Goal: Task Accomplishment & Management: Manage account settings

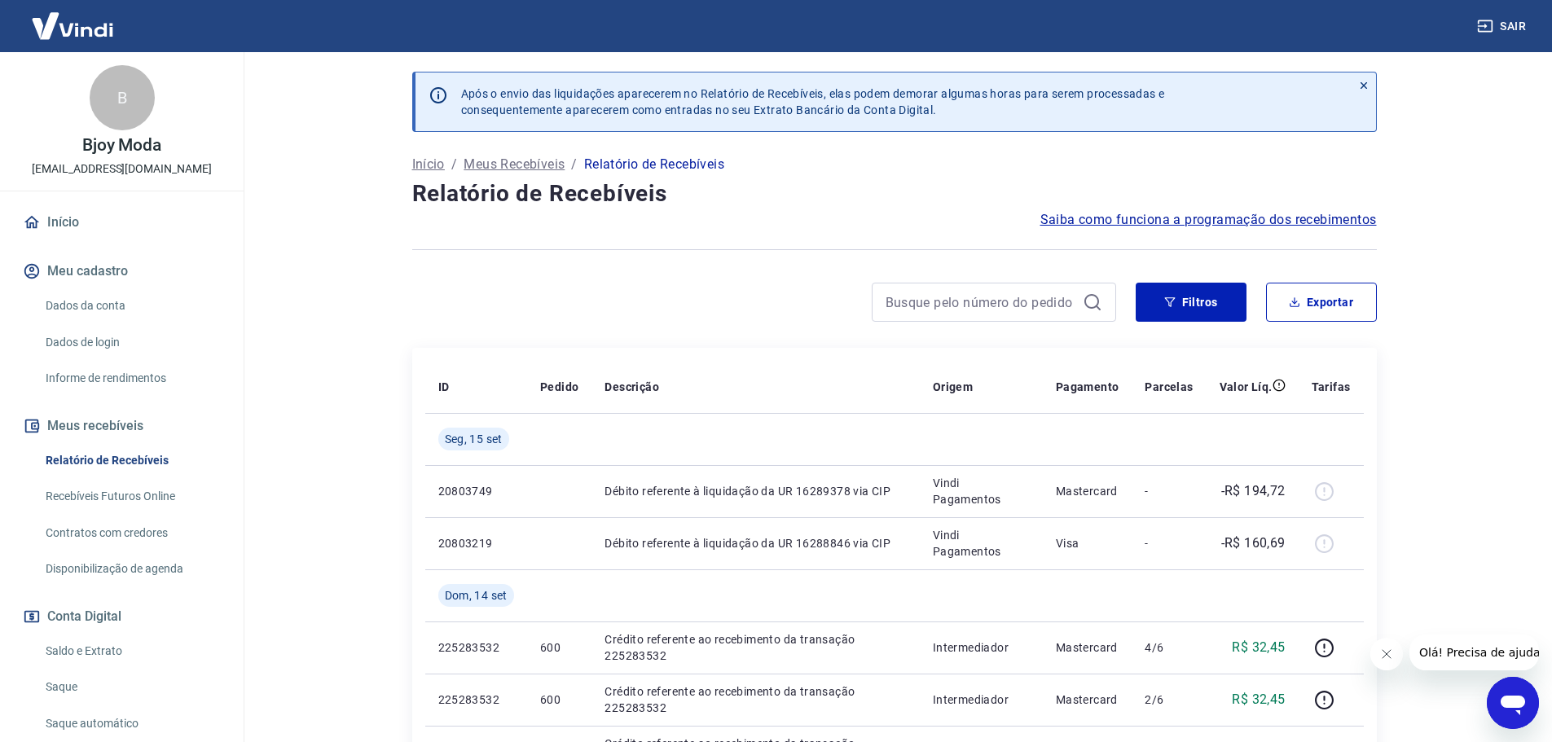
scroll to position [144, 0]
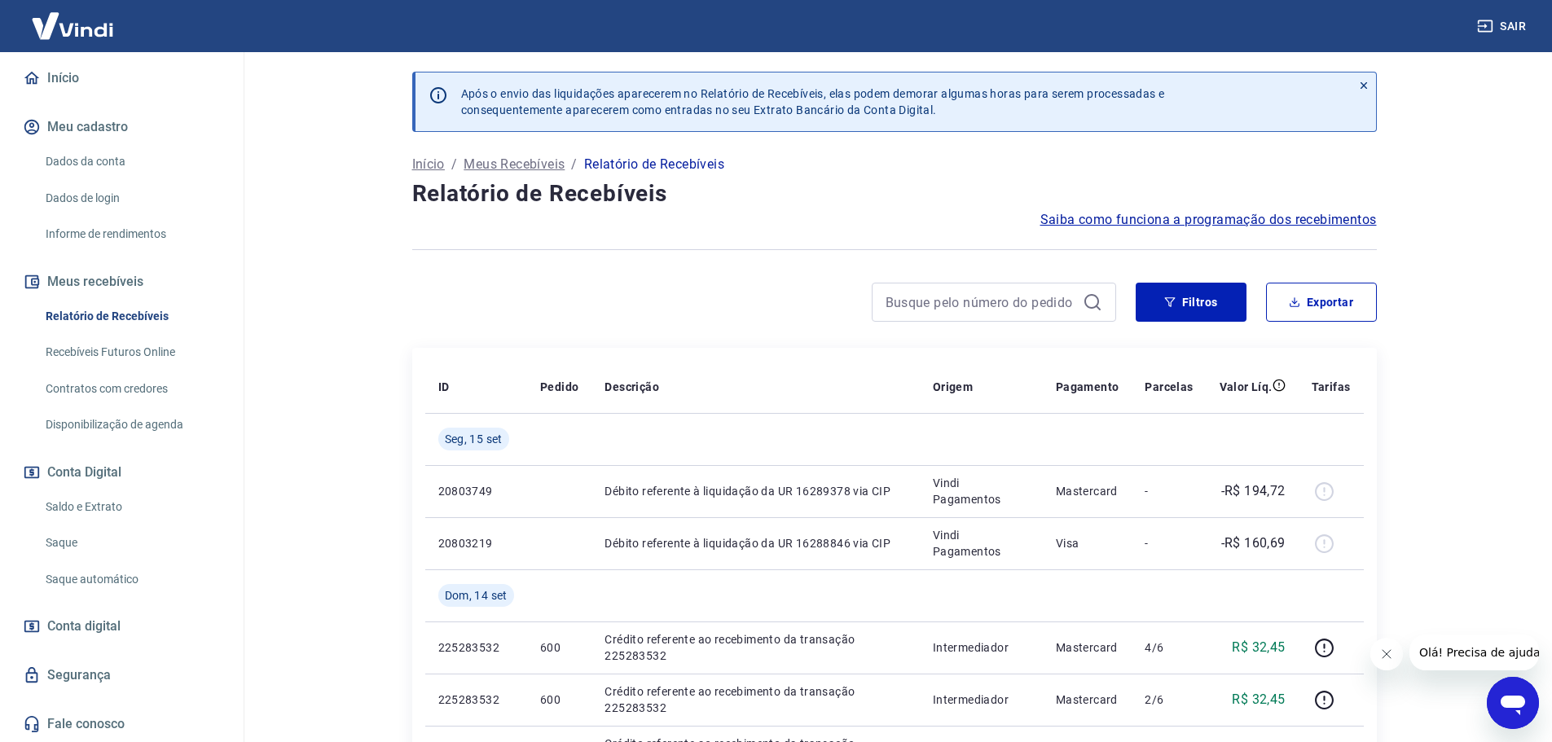
click at [100, 626] on span "Conta digital" at bounding box center [83, 626] width 73 height 23
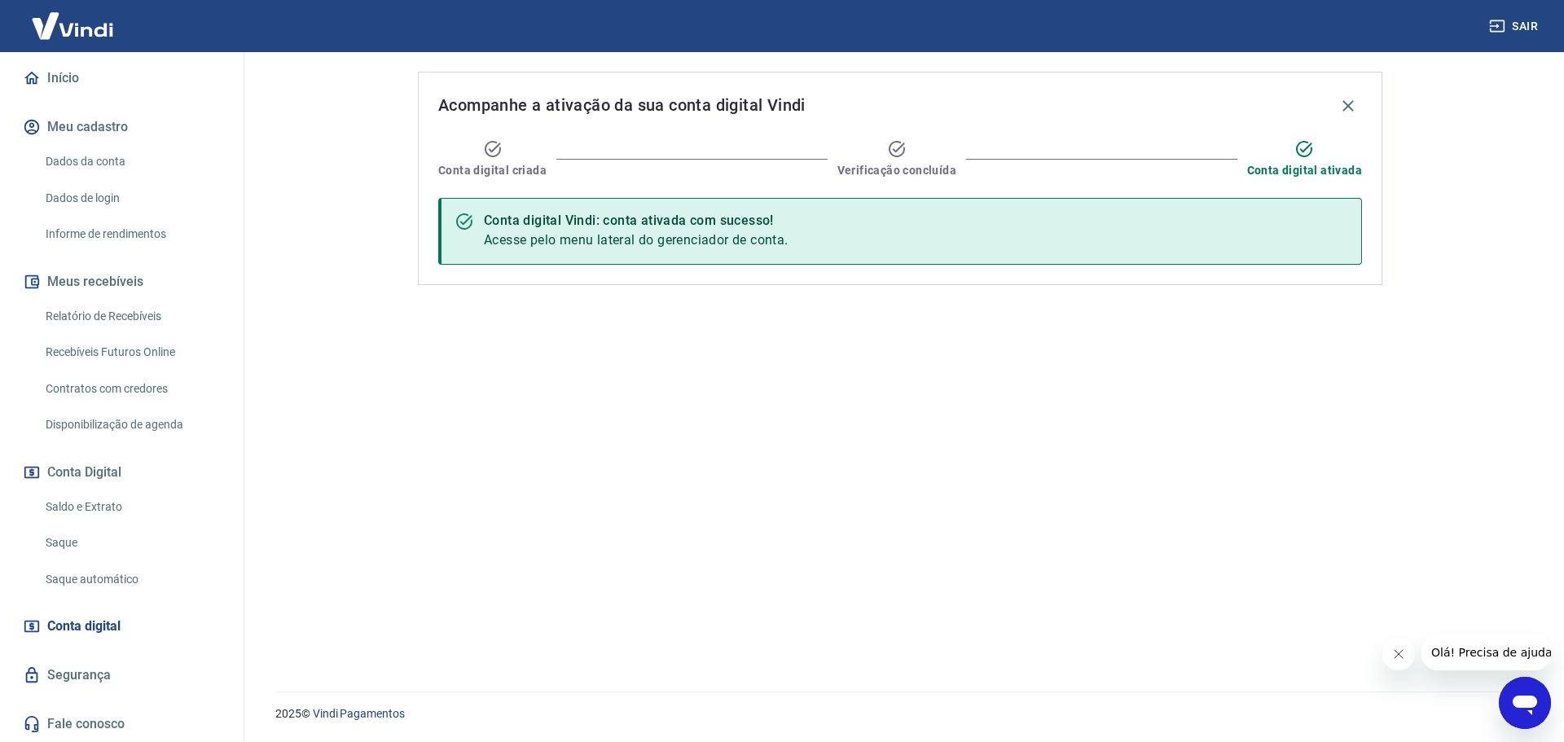
click at [116, 660] on link "Segurança" at bounding box center [122, 675] width 204 height 36
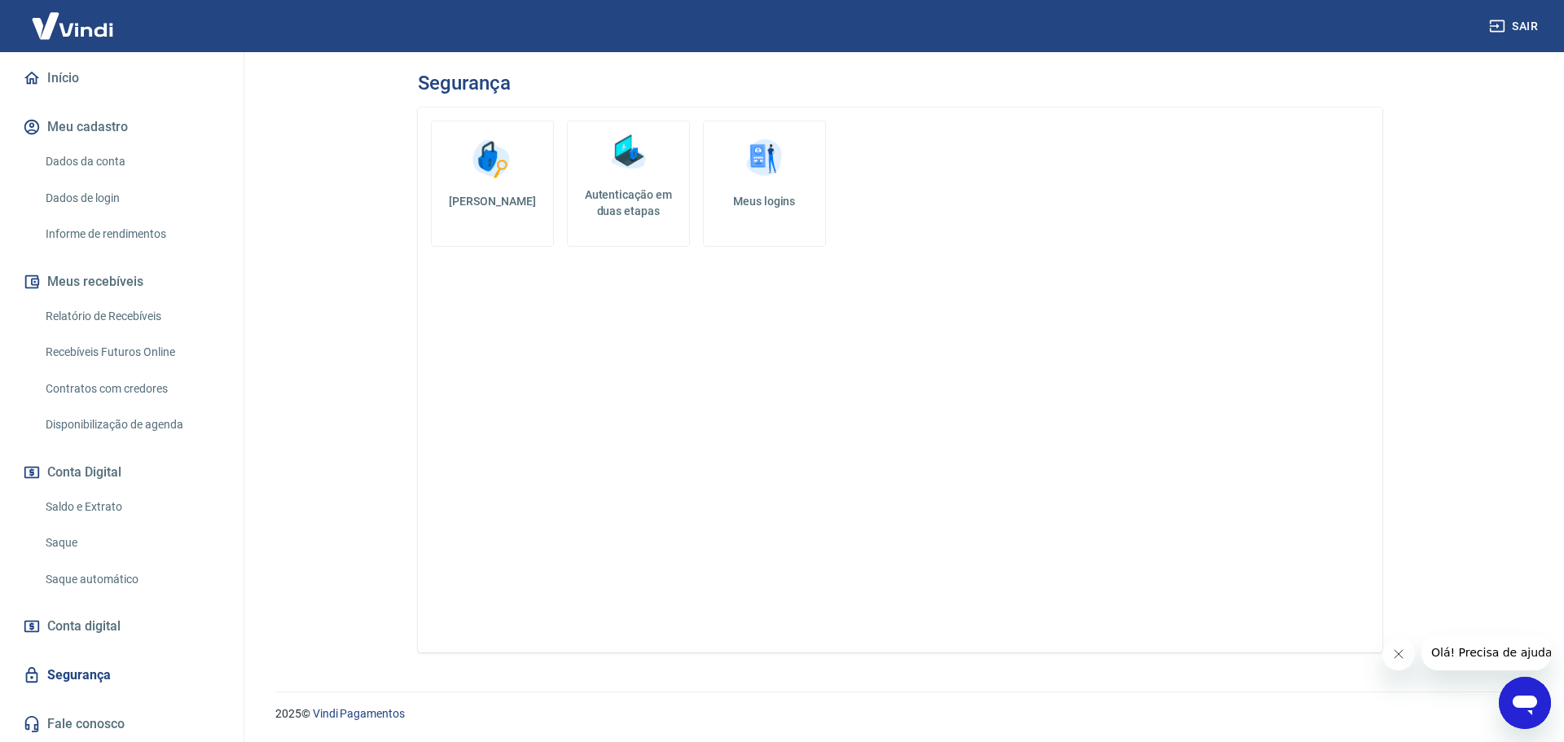
click at [649, 200] on h5 "Autenticação em duas etapas" at bounding box center [628, 203] width 108 height 33
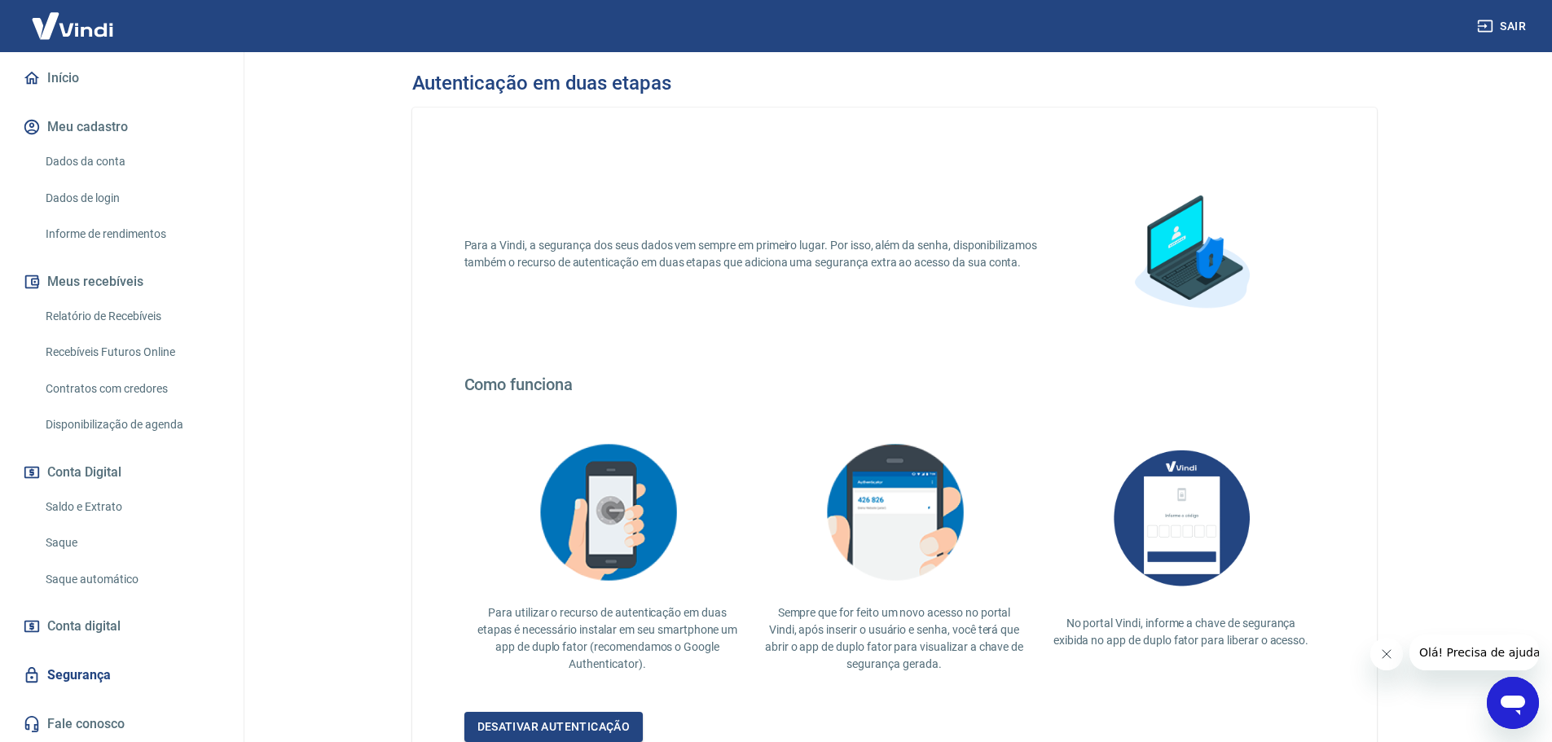
click at [125, 163] on link "Dados da conta" at bounding box center [131, 161] width 185 height 33
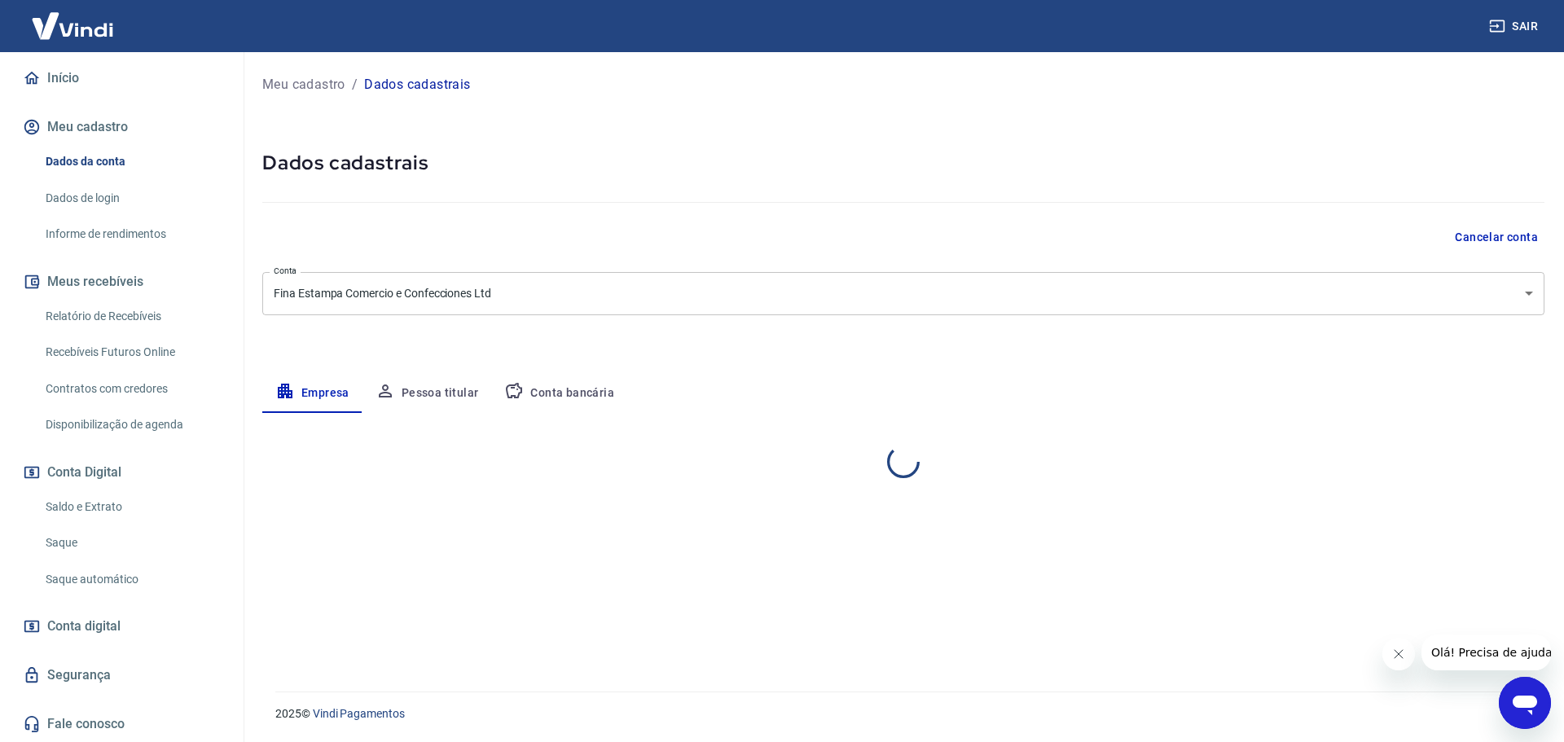
select select "SC"
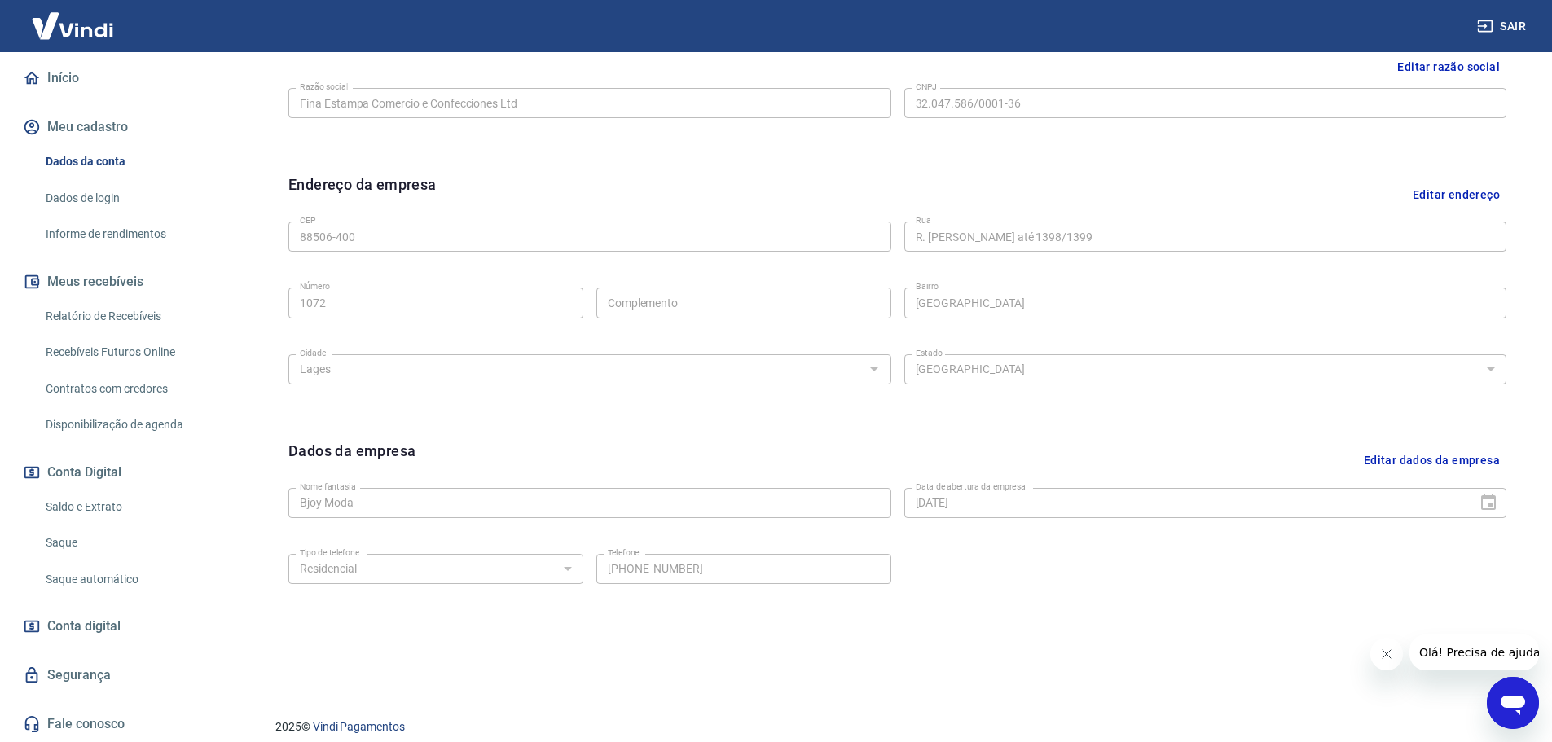
scroll to position [433, 0]
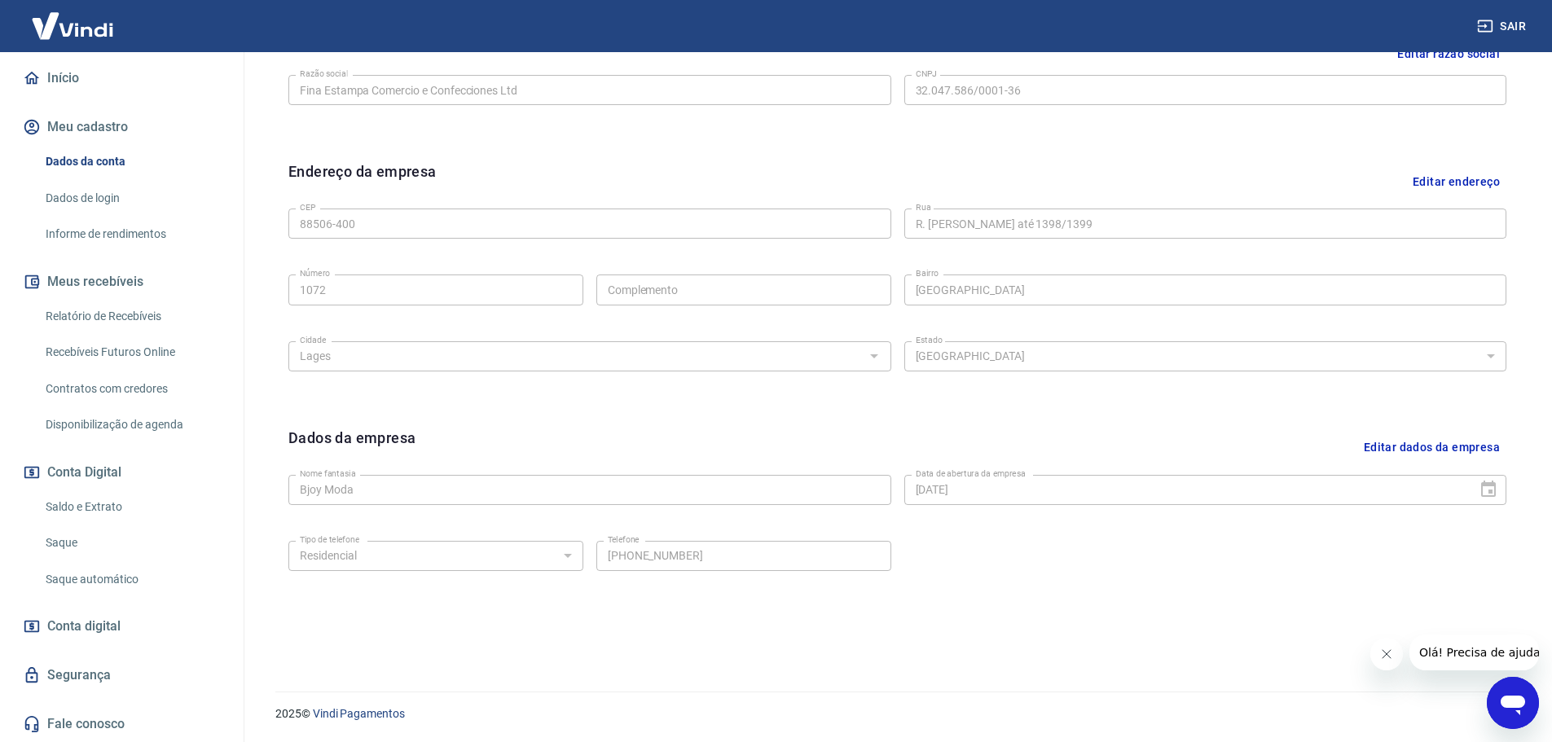
click at [1443, 445] on button "Editar dados da empresa" at bounding box center [1431, 448] width 149 height 42
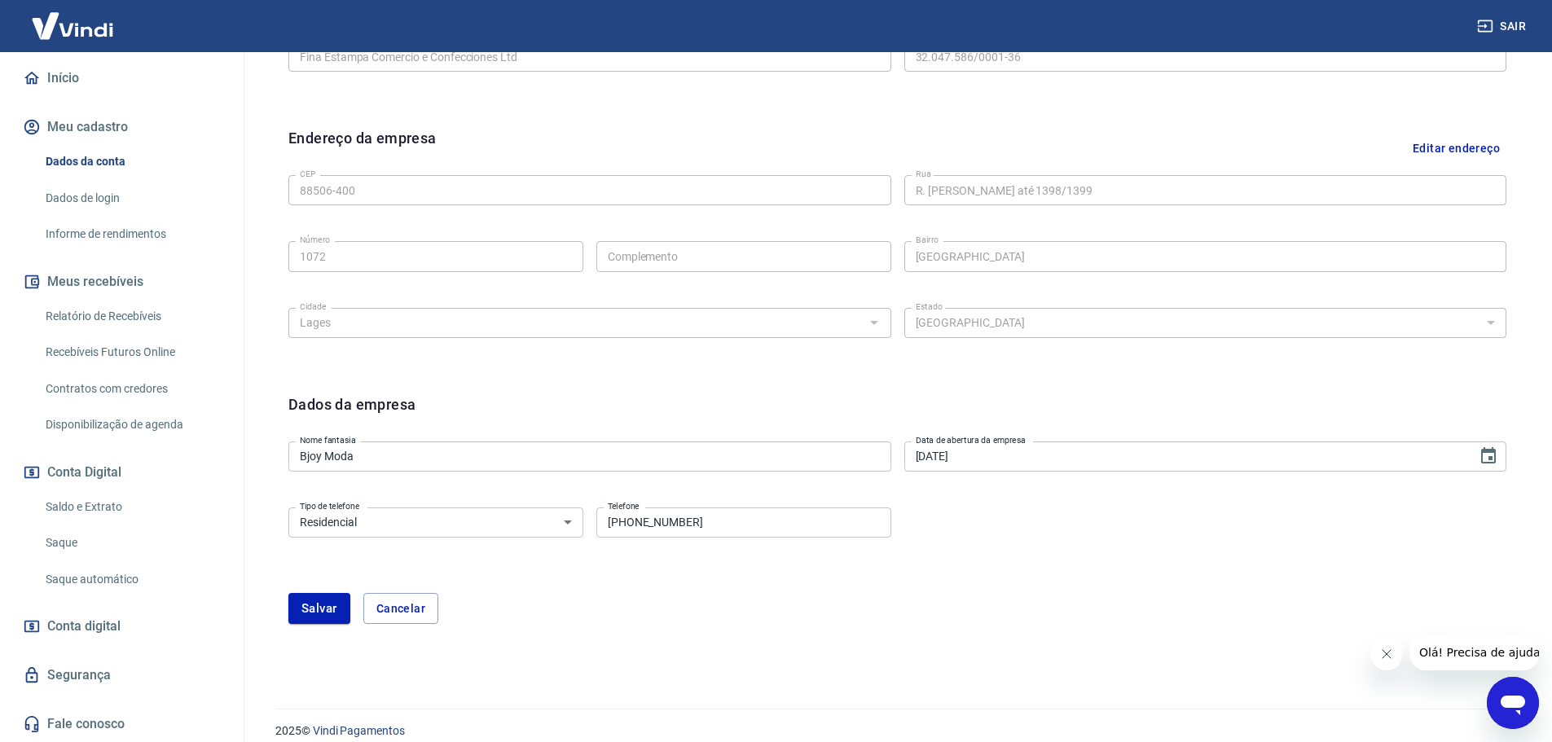
scroll to position [483, 0]
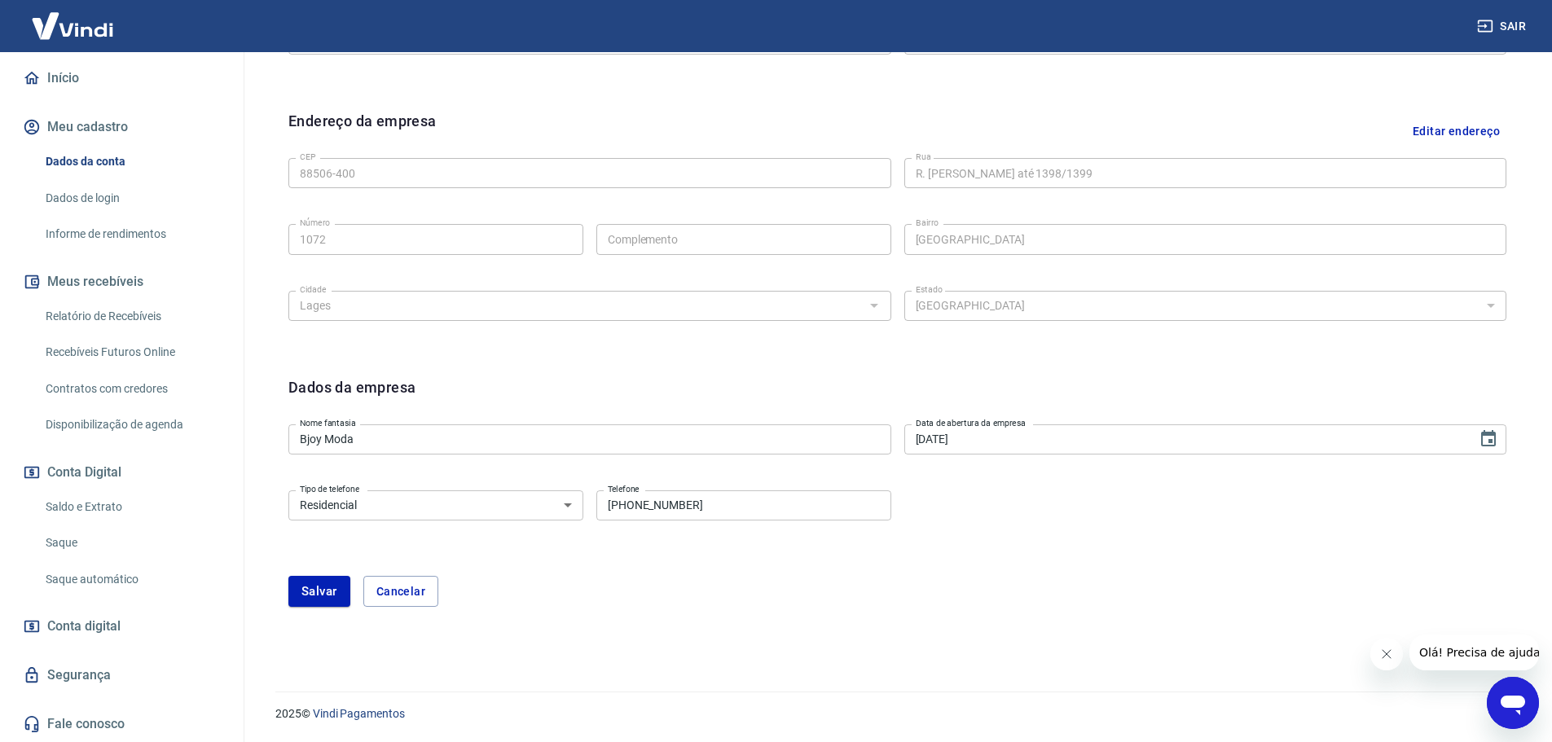
click at [740, 509] on input "(49) 99840-0644" at bounding box center [743, 505] width 295 height 30
click at [1011, 557] on form "Dados da empresa Nome fantasia Bjoy Moda Nome fantasia Data de abertura da empr…" at bounding box center [897, 491] width 1218 height 231
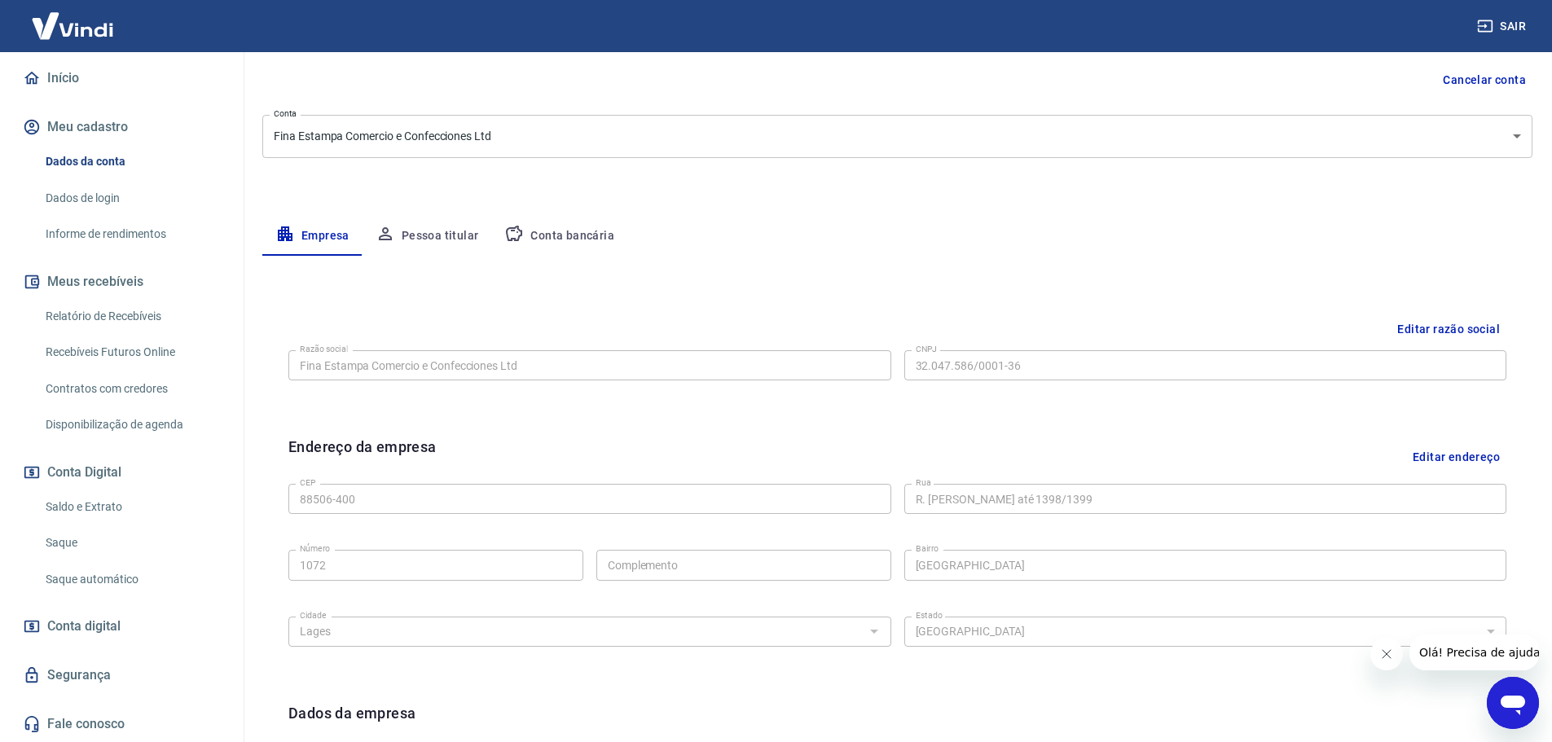
scroll to position [76, 0]
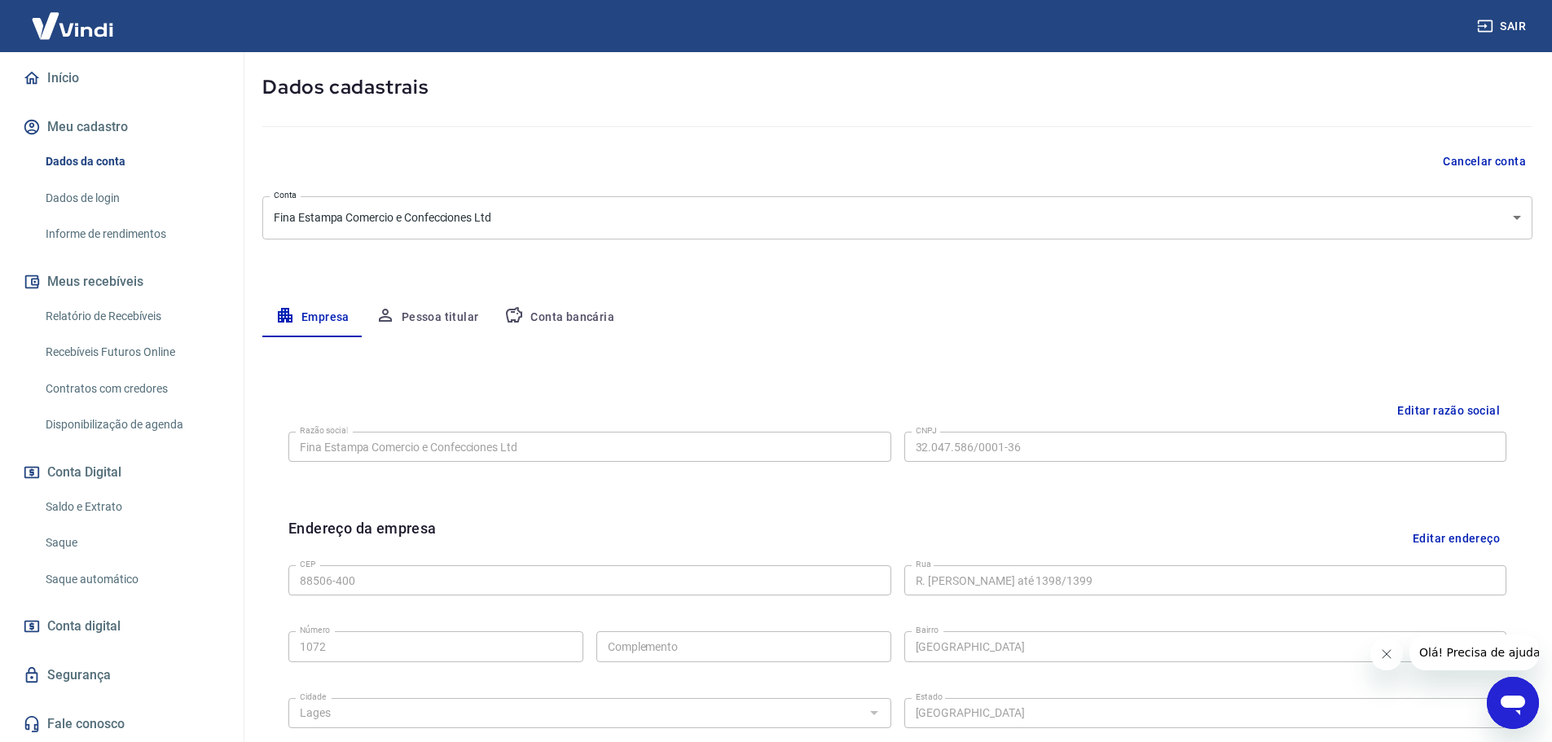
click at [441, 314] on button "Pessoa titular" at bounding box center [427, 317] width 130 height 39
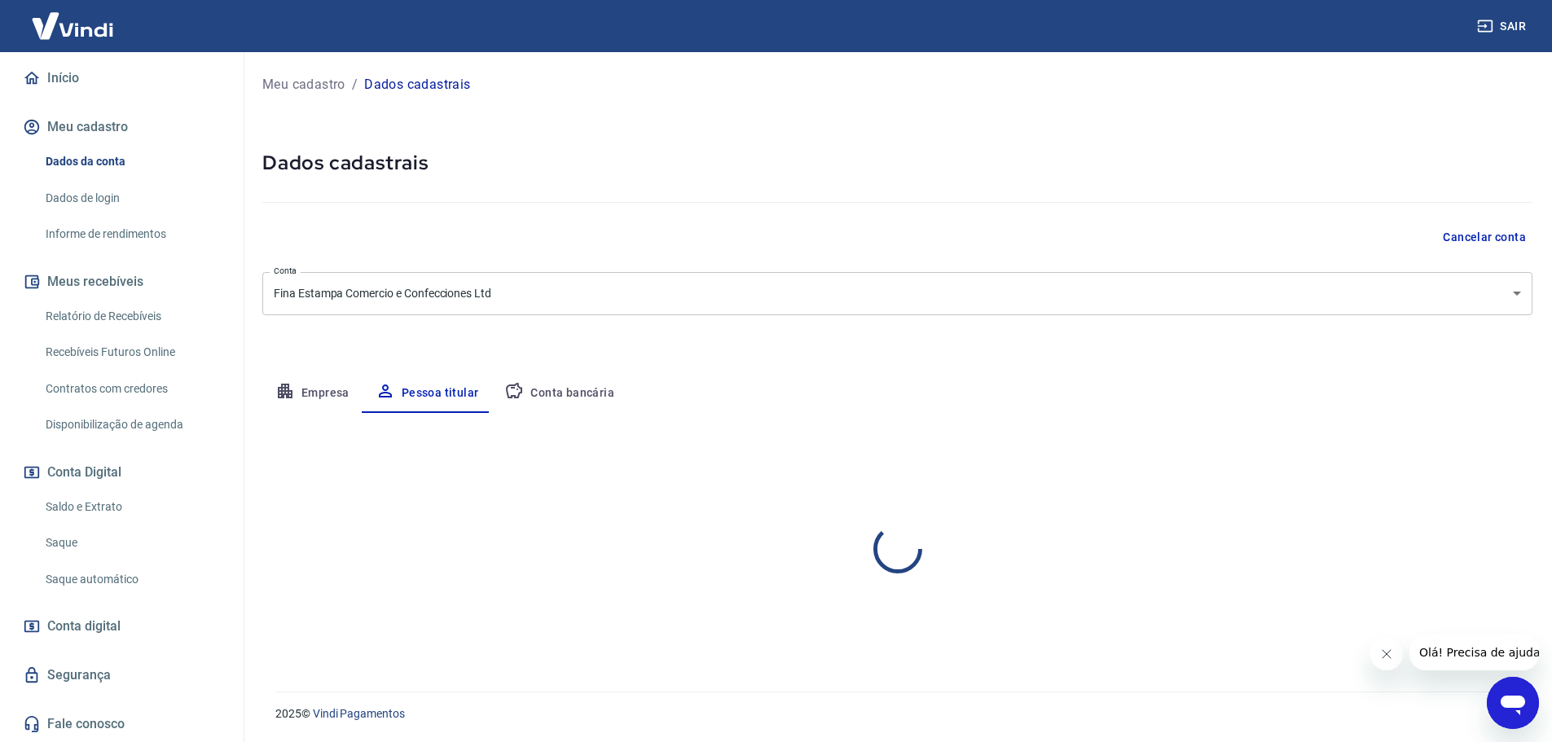
scroll to position [0, 0]
click at [568, 393] on button "Conta bancária" at bounding box center [559, 393] width 136 height 39
select select "1"
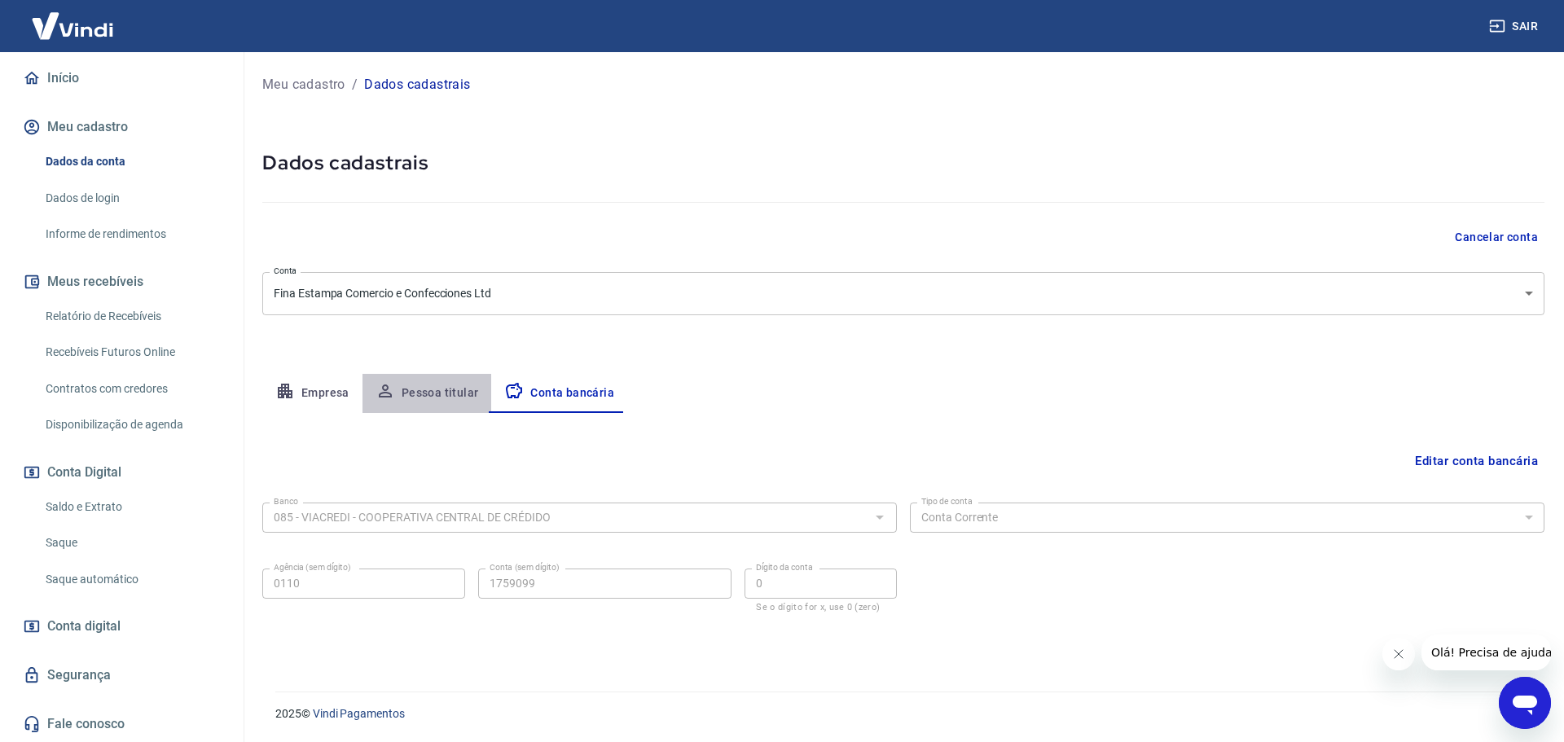
click at [428, 393] on button "Pessoa titular" at bounding box center [427, 393] width 130 height 39
click at [323, 397] on button "Empresa" at bounding box center [312, 393] width 100 height 39
select select "SC"
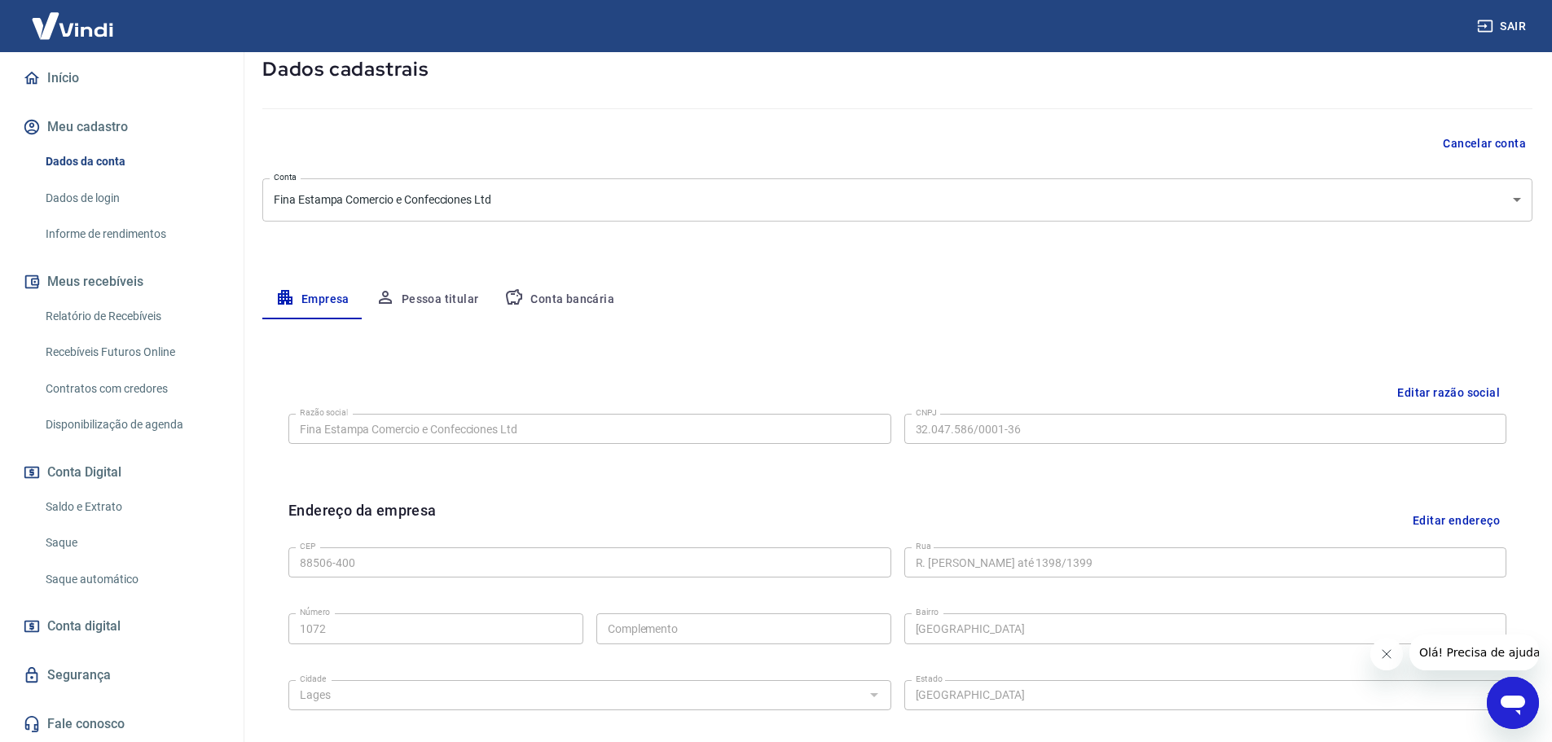
scroll to position [433, 0]
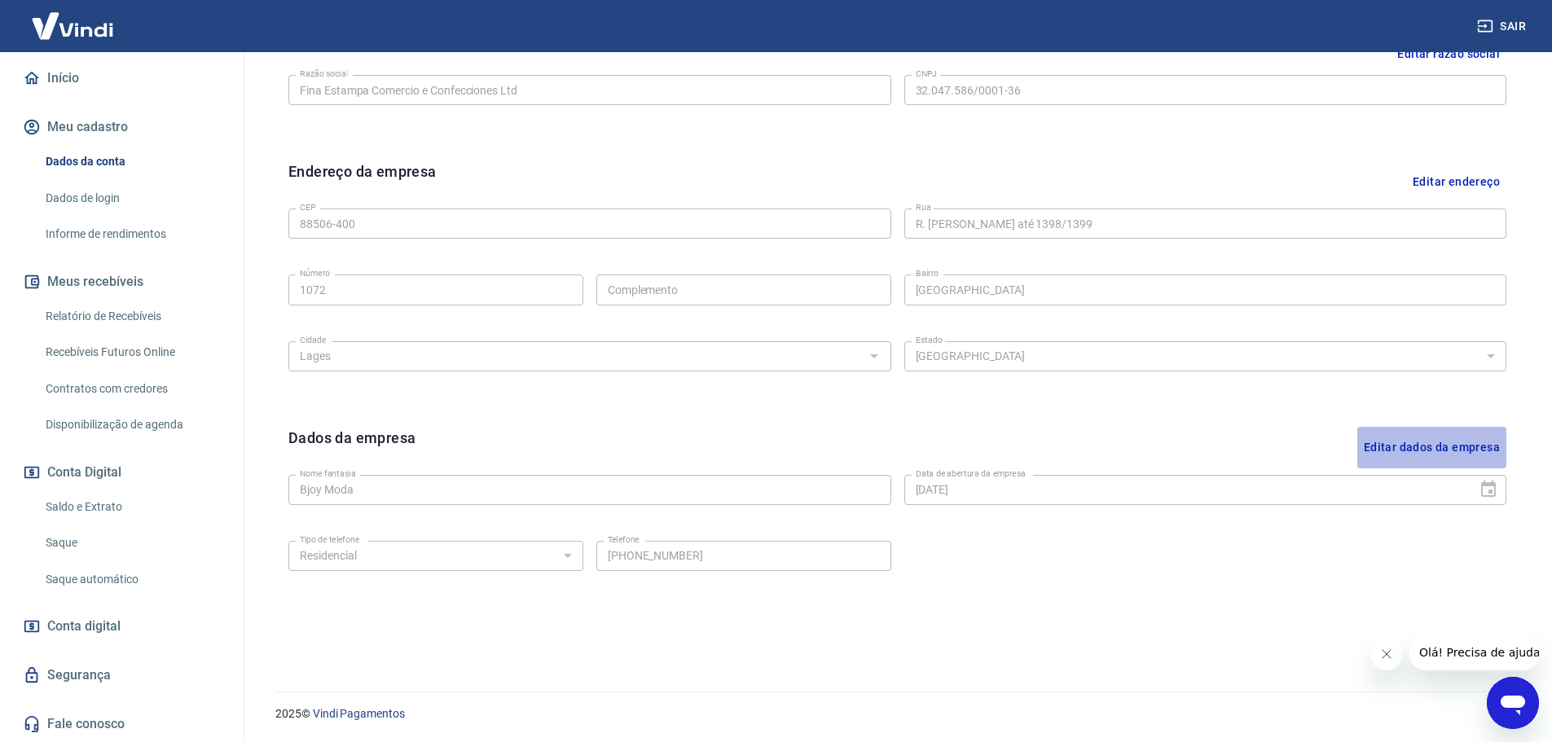
click at [1442, 446] on button "Editar dados da empresa" at bounding box center [1431, 448] width 149 height 42
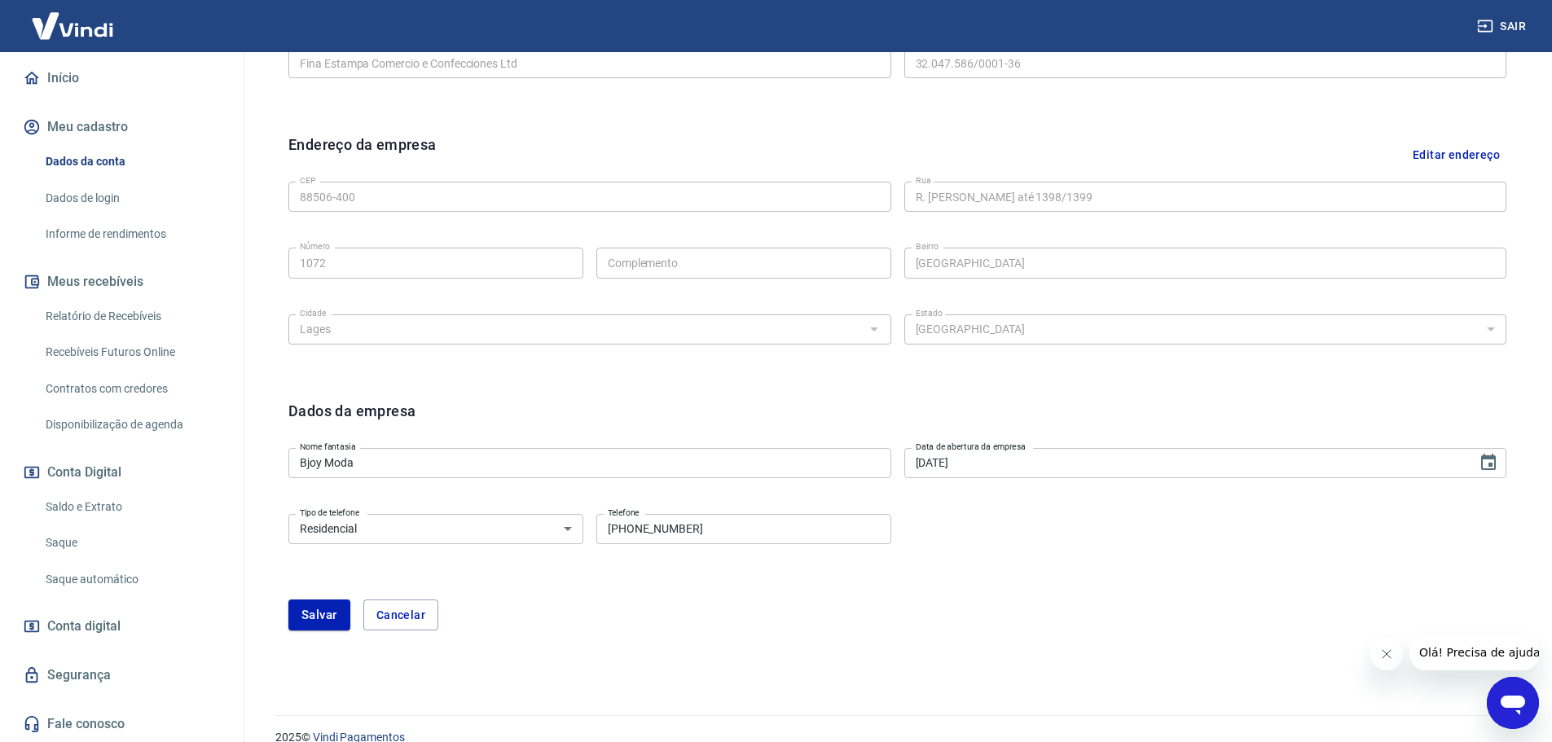
scroll to position [483, 0]
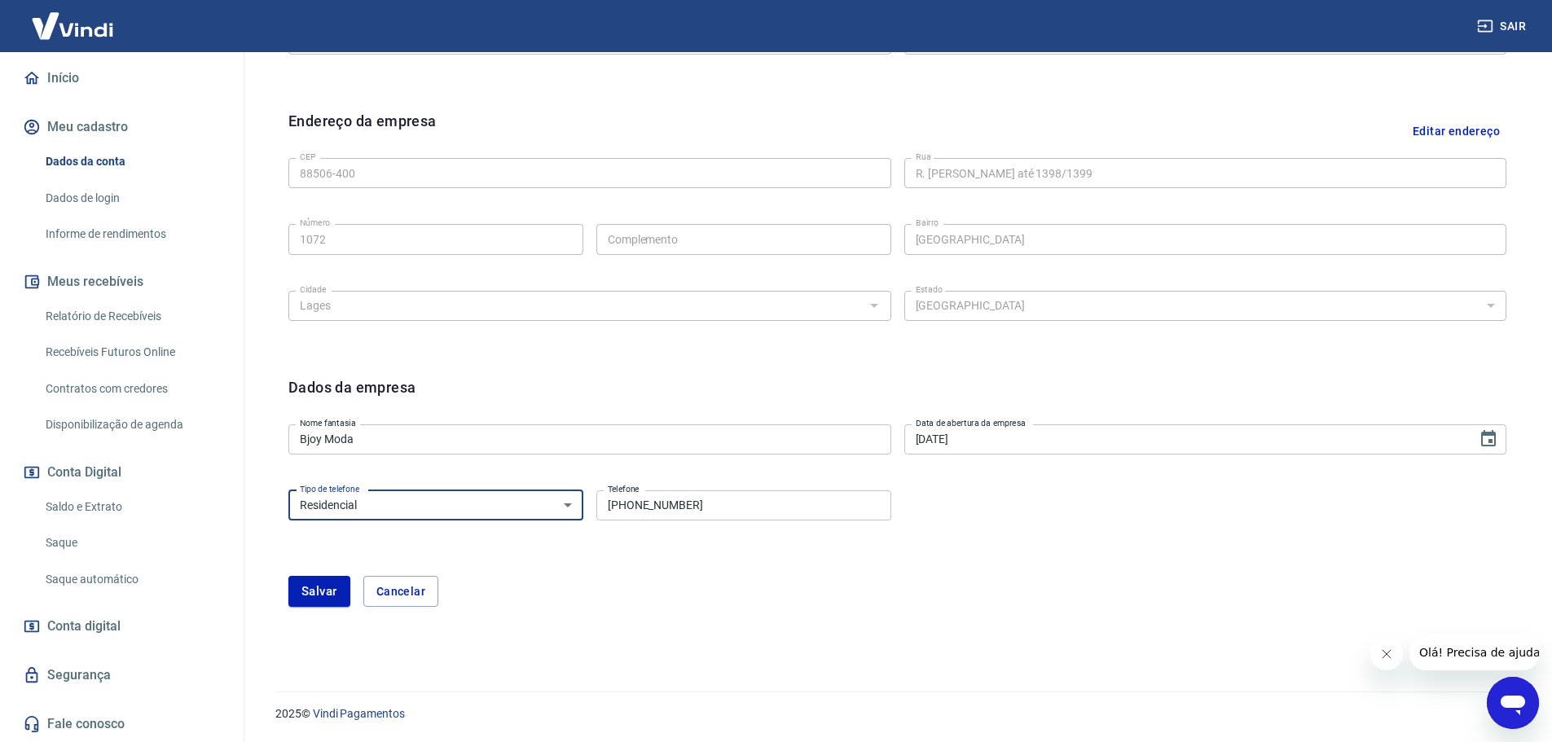
click at [562, 510] on select "Residencial Comercial" at bounding box center [435, 505] width 295 height 30
click at [288, 490] on select "Residencial Comercial" at bounding box center [435, 505] width 295 height 30
drag, startPoint x: 562, startPoint y: 503, endPoint x: 527, endPoint y: 517, distance: 37.7
click at [562, 503] on select "Residencial Comercial" at bounding box center [435, 505] width 295 height 30
click at [288, 490] on select "Residencial Comercial" at bounding box center [435, 505] width 295 height 30
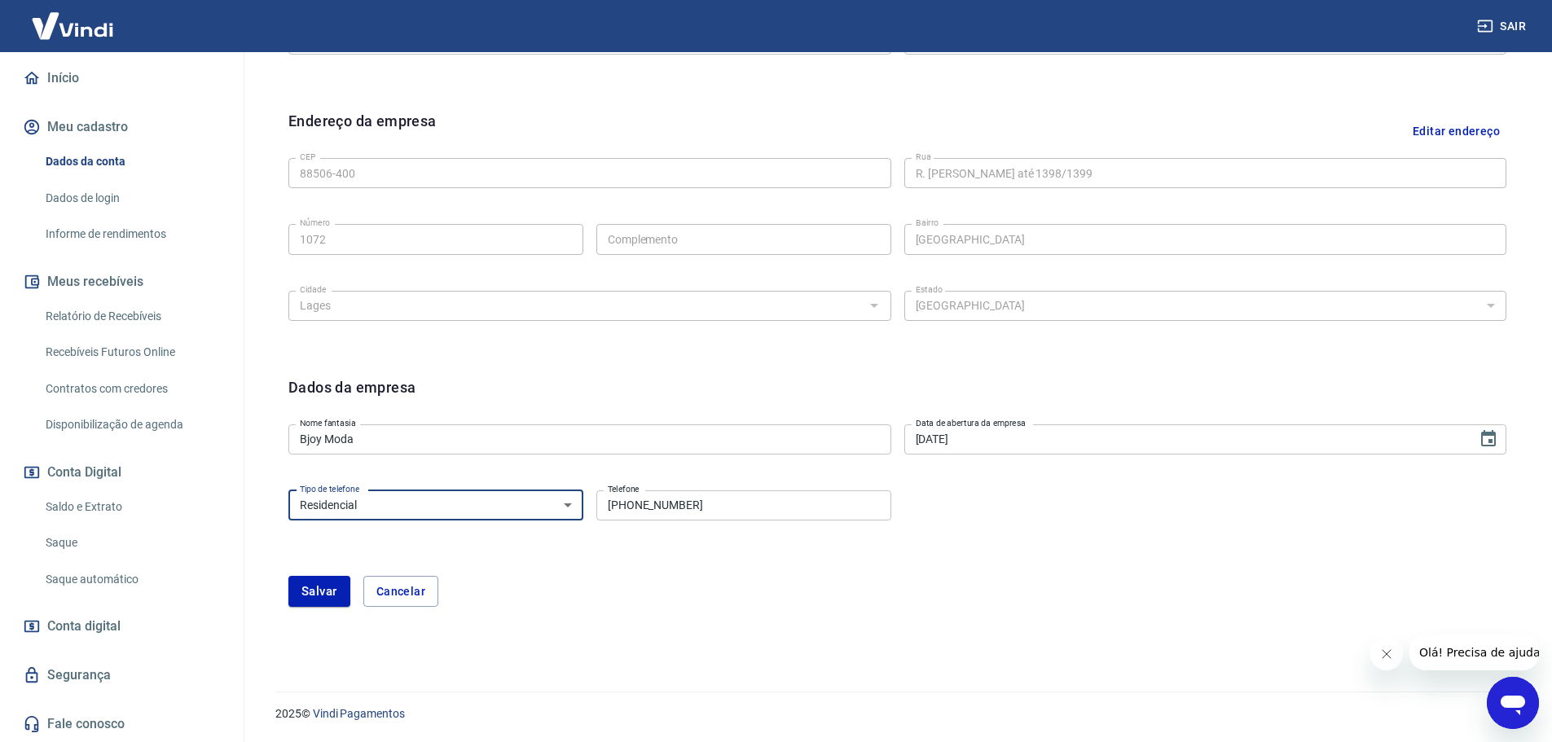
click at [556, 505] on select "Residencial Comercial" at bounding box center [435, 505] width 295 height 30
click at [288, 490] on select "Residencial Comercial" at bounding box center [435, 505] width 295 height 30
click at [662, 555] on form "Dados da empresa Nome fantasia Bjoy Moda Nome fantasia Data de abertura da empr…" at bounding box center [897, 491] width 1218 height 231
click at [739, 502] on input "(49) 99840-0644" at bounding box center [743, 505] width 295 height 30
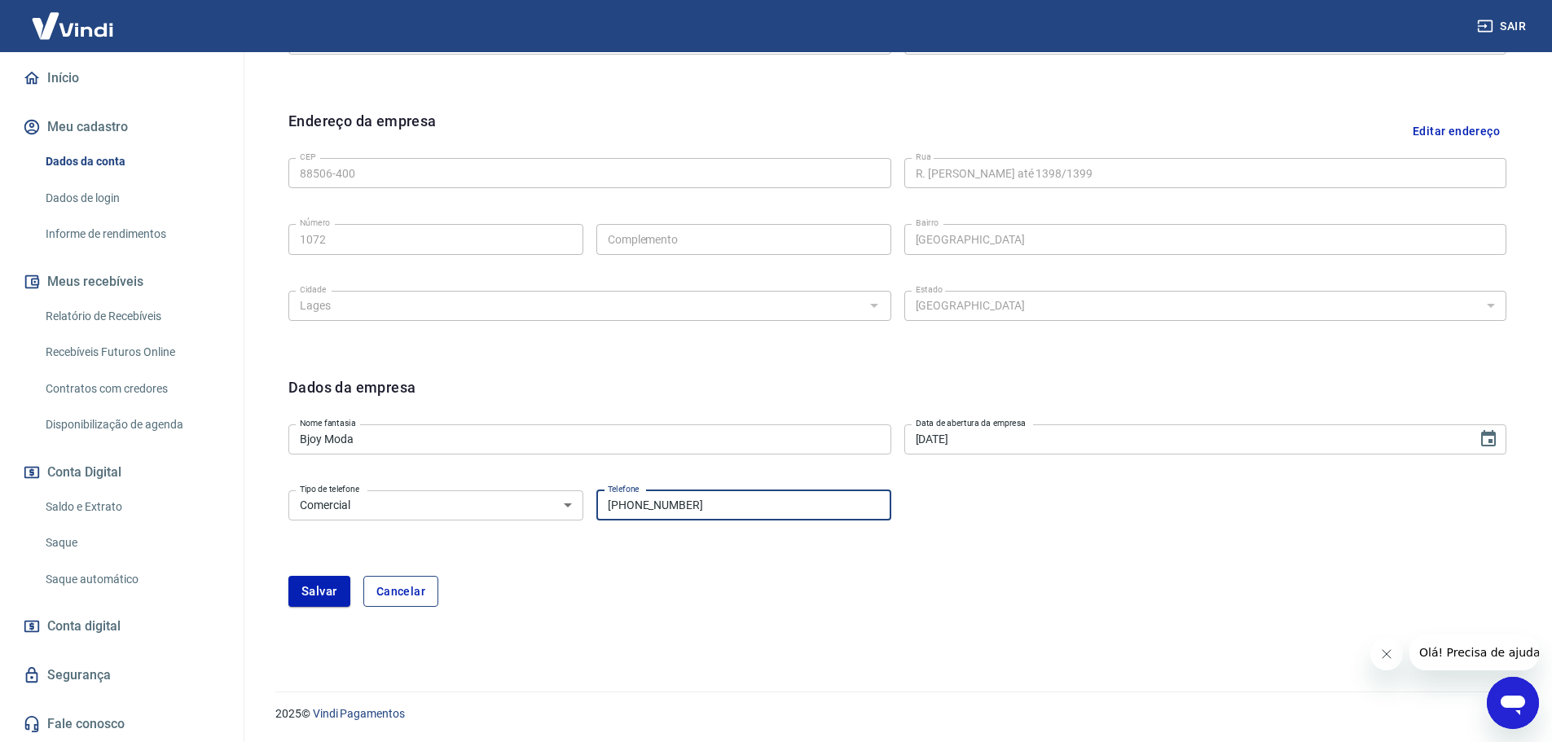
click at [405, 595] on button "Cancelar" at bounding box center [400, 591] width 75 height 31
select select "home"
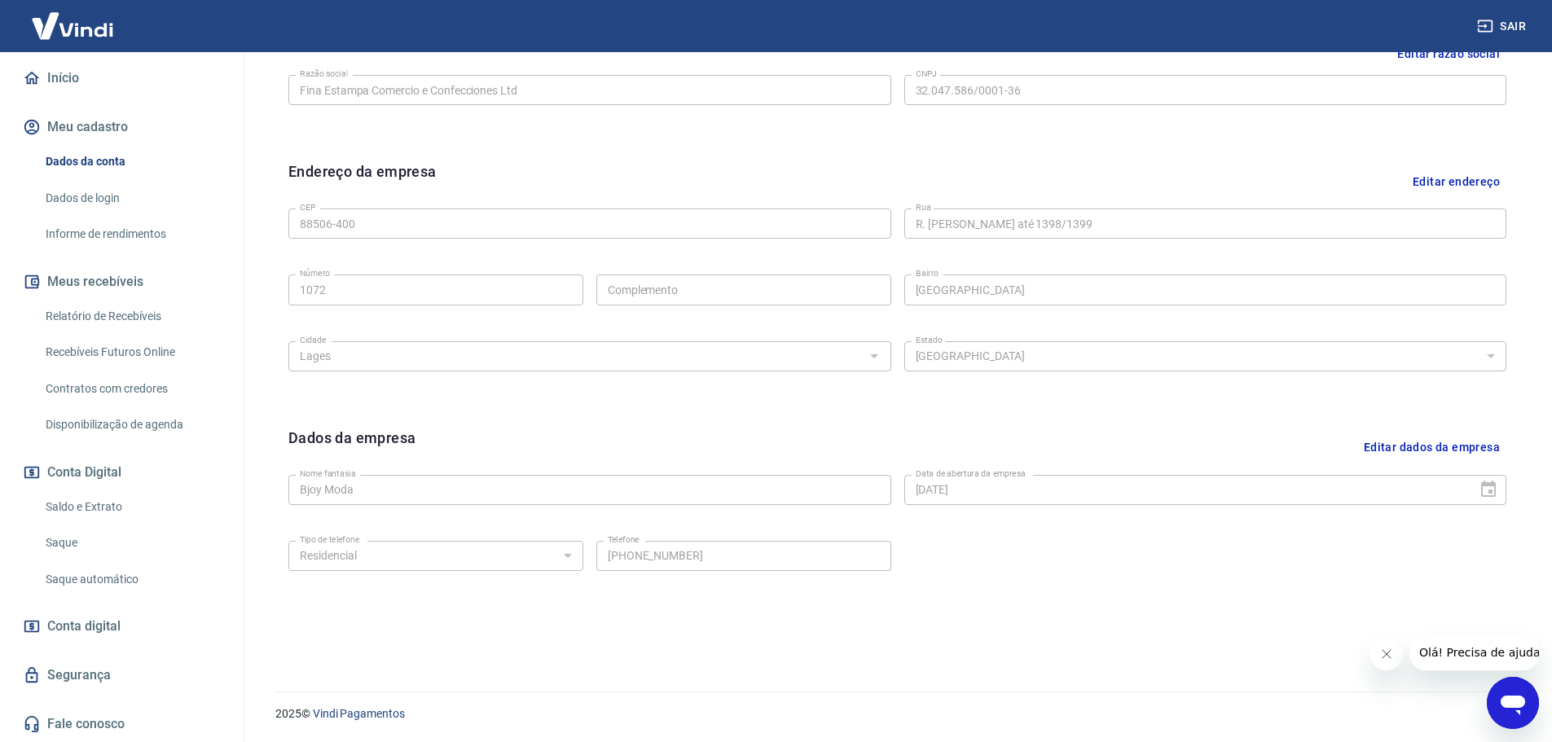
scroll to position [0, 0]
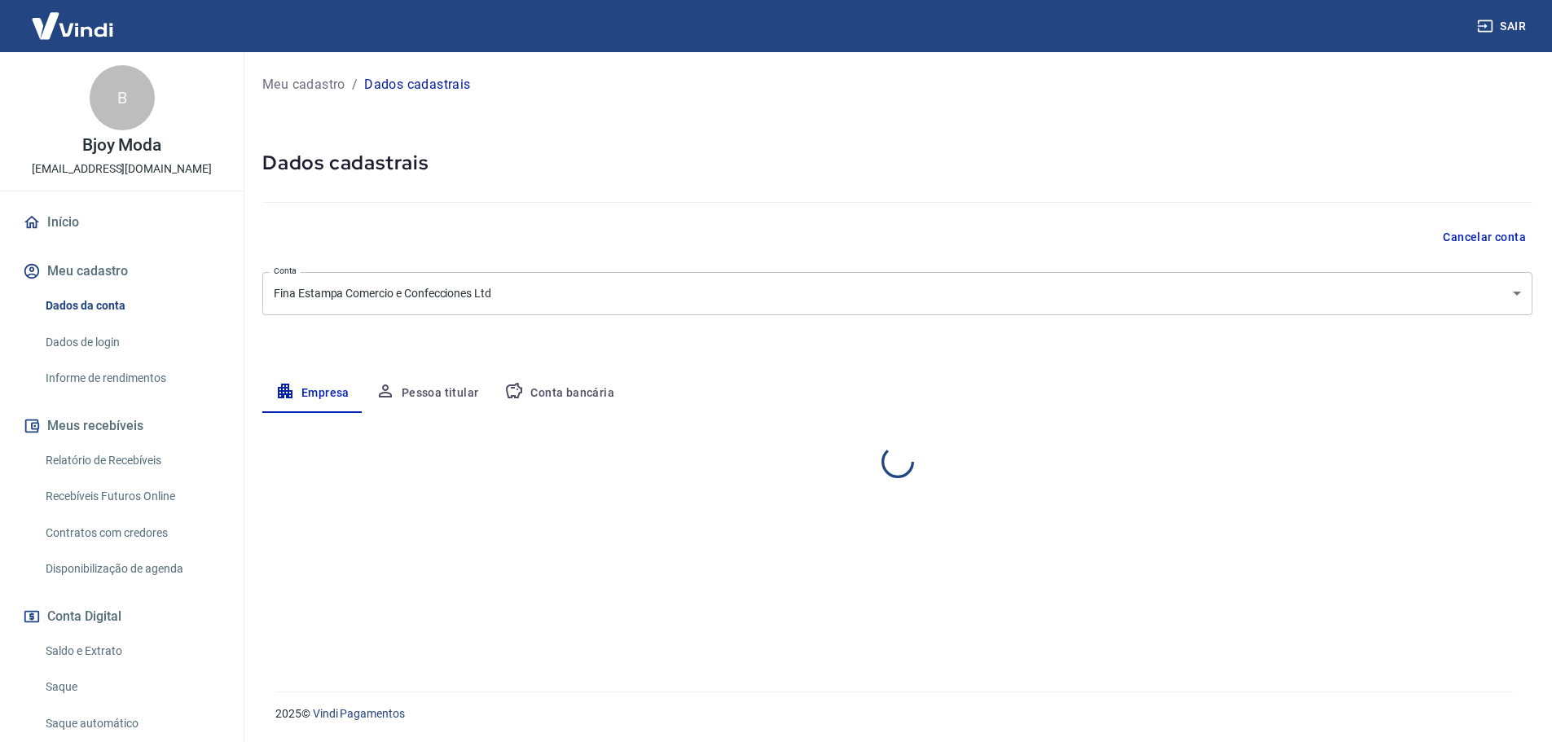
select select "SC"
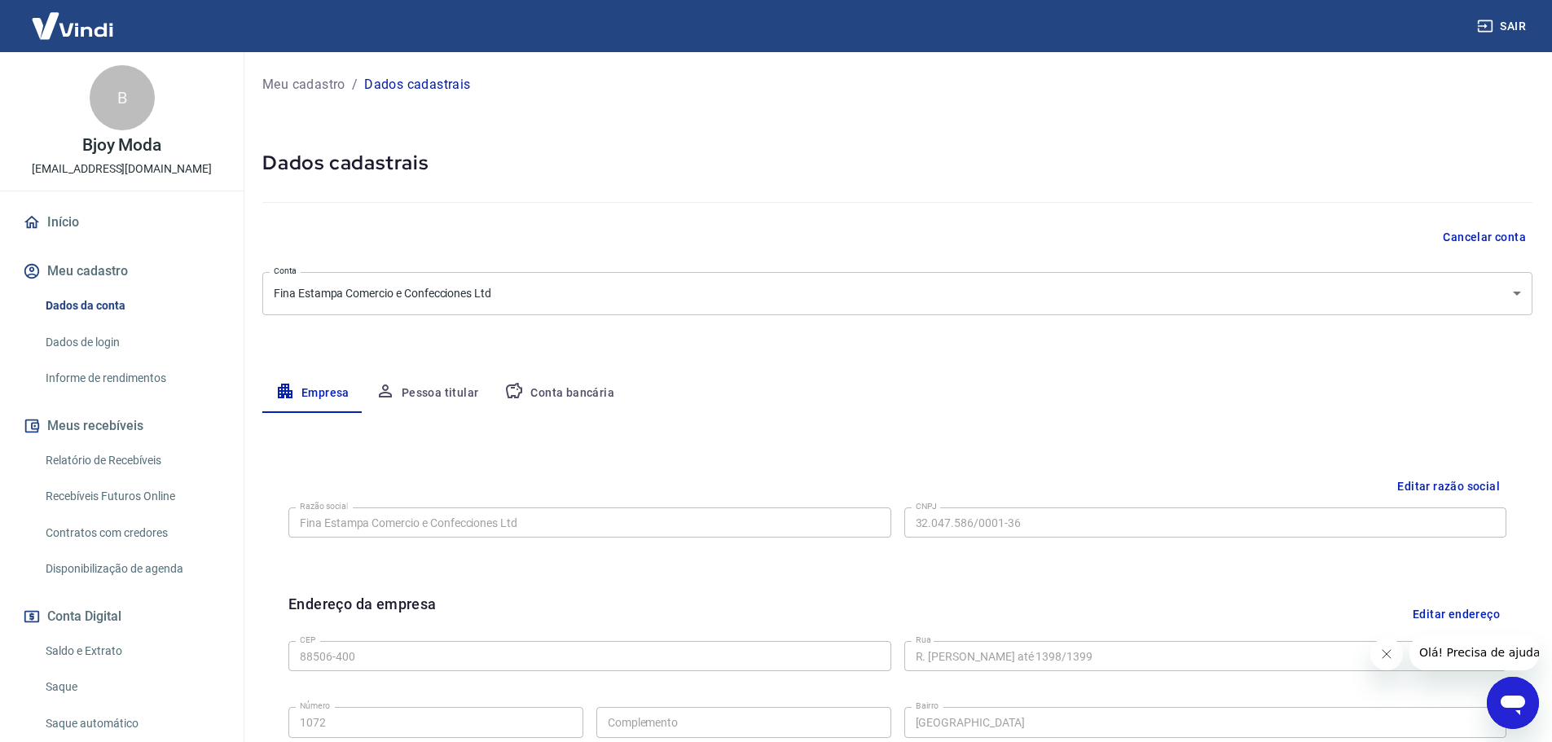
click at [1399, 660] on button "Fechar mensagem da empresa" at bounding box center [1385, 654] width 33 height 33
